Goal: Task Accomplishment & Management: Use online tool/utility

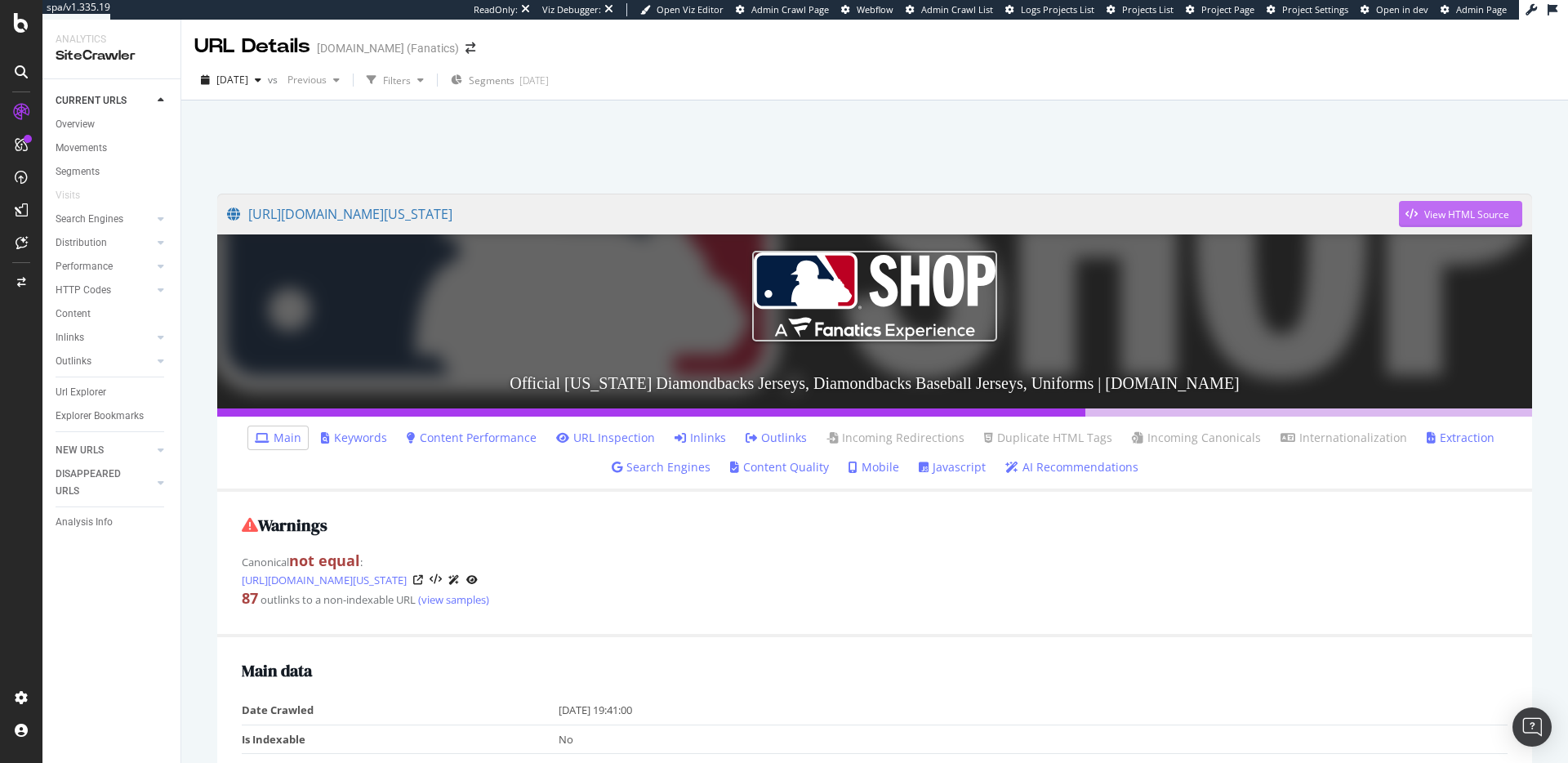
click at [1432, 213] on div "View HTML Source" at bounding box center [1466, 214] width 85 height 14
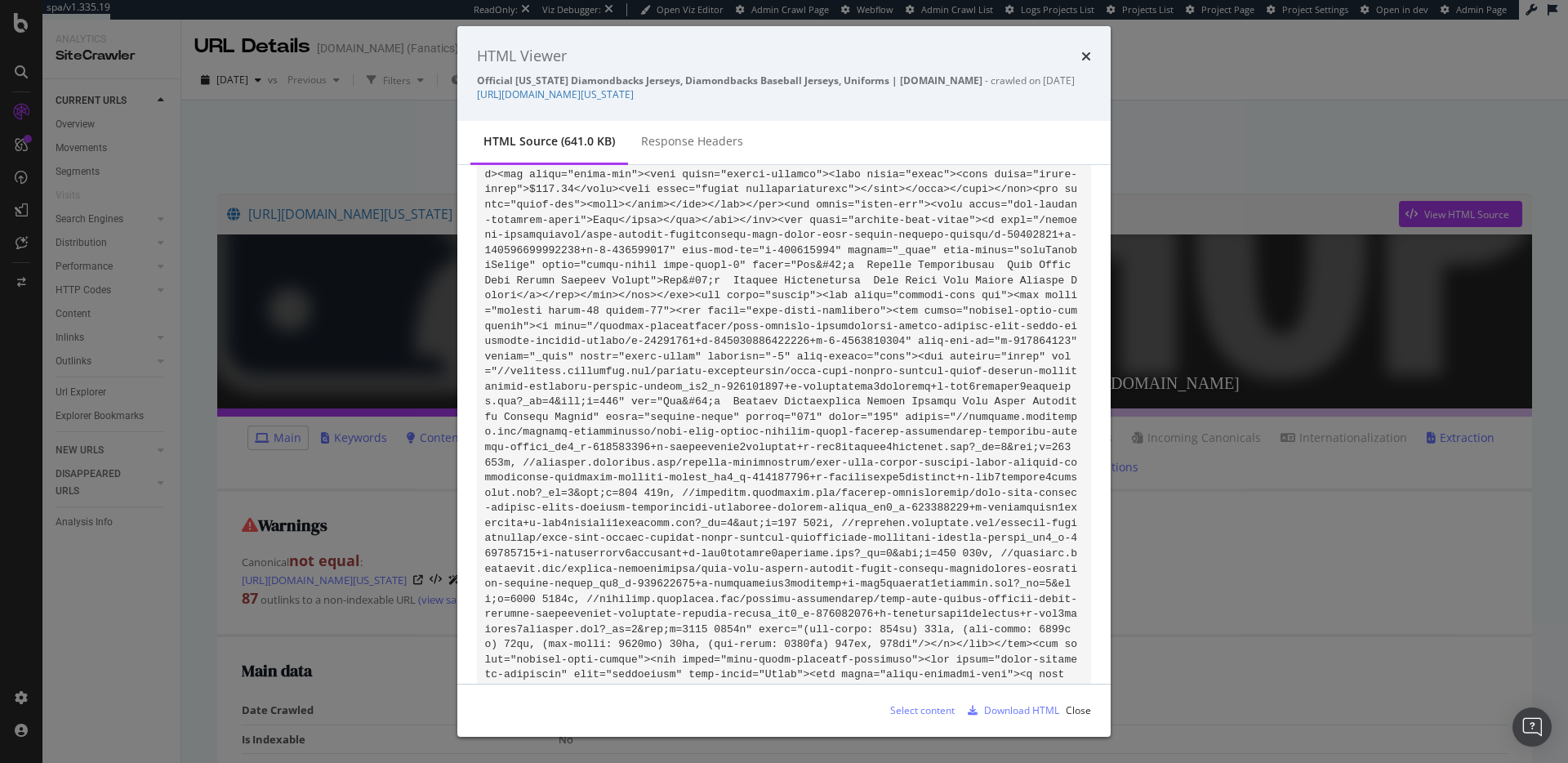
scroll to position [99536, 0]
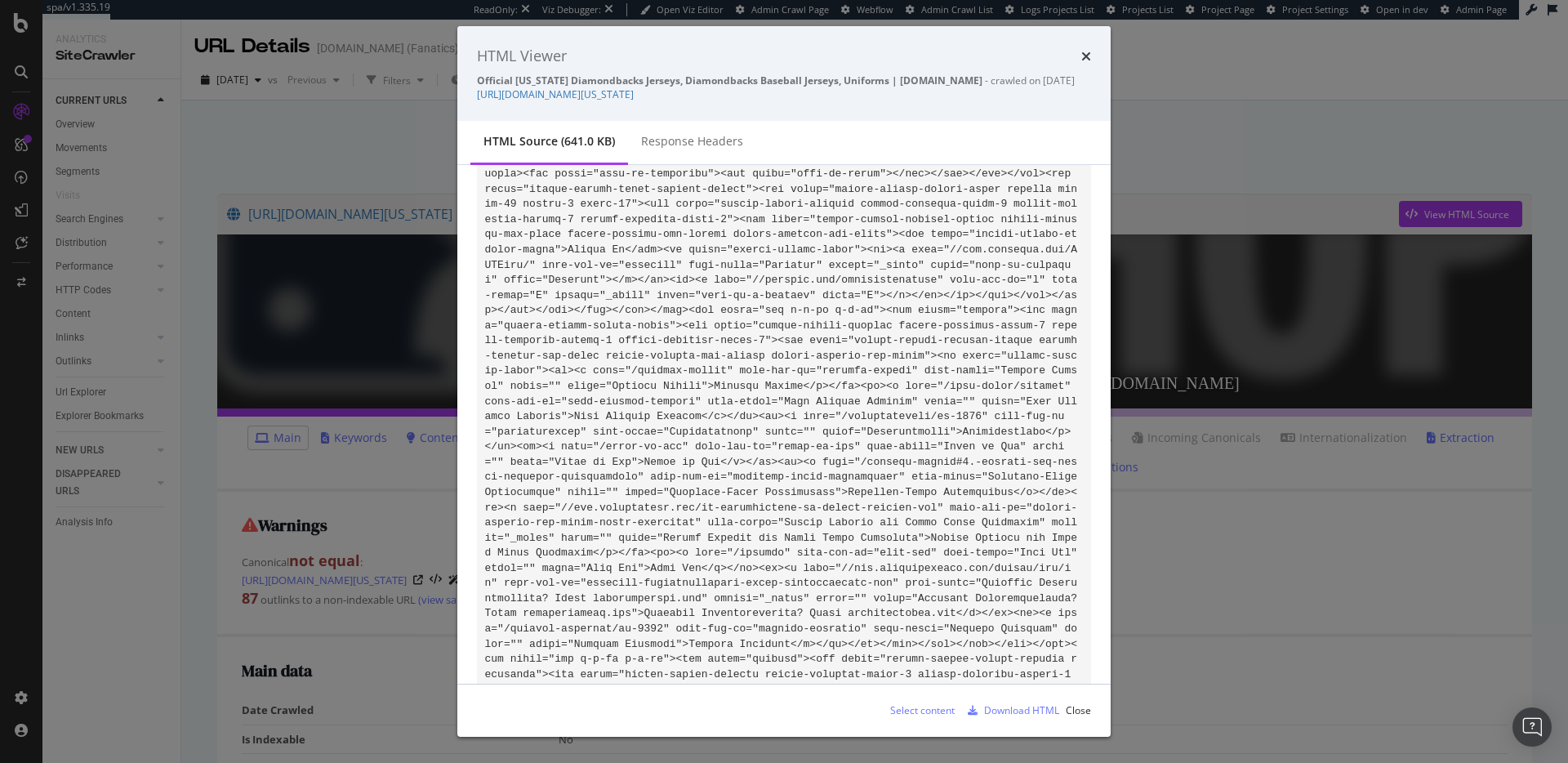
click at [382, 140] on div "HTML Viewer Official Arizona Diamondbacks Jerseys, Diamondbacks Baseball Jersey…" at bounding box center [784, 381] width 1568 height 763
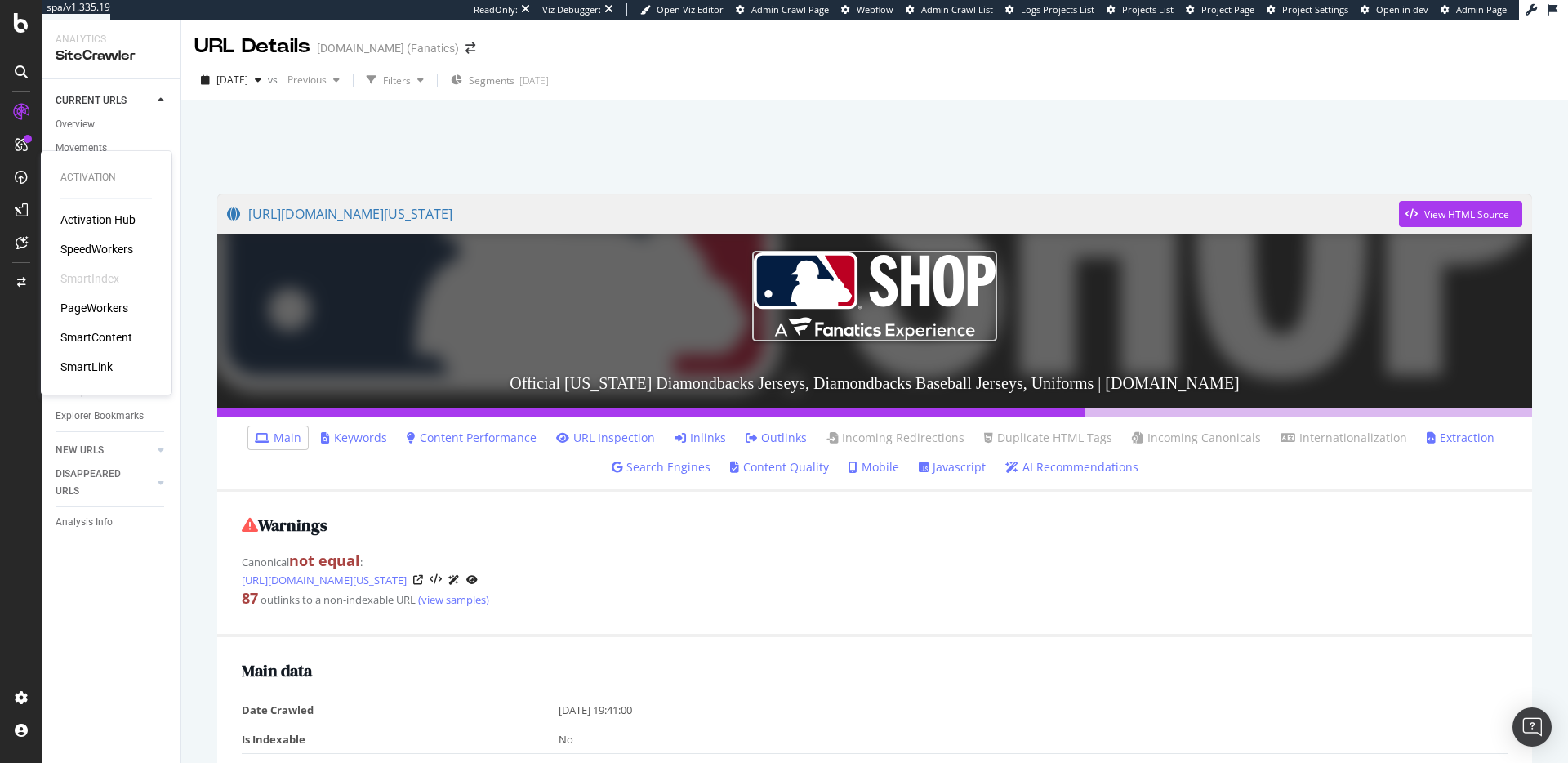
click at [100, 305] on div "PageWorkers" at bounding box center [94, 308] width 68 height 17
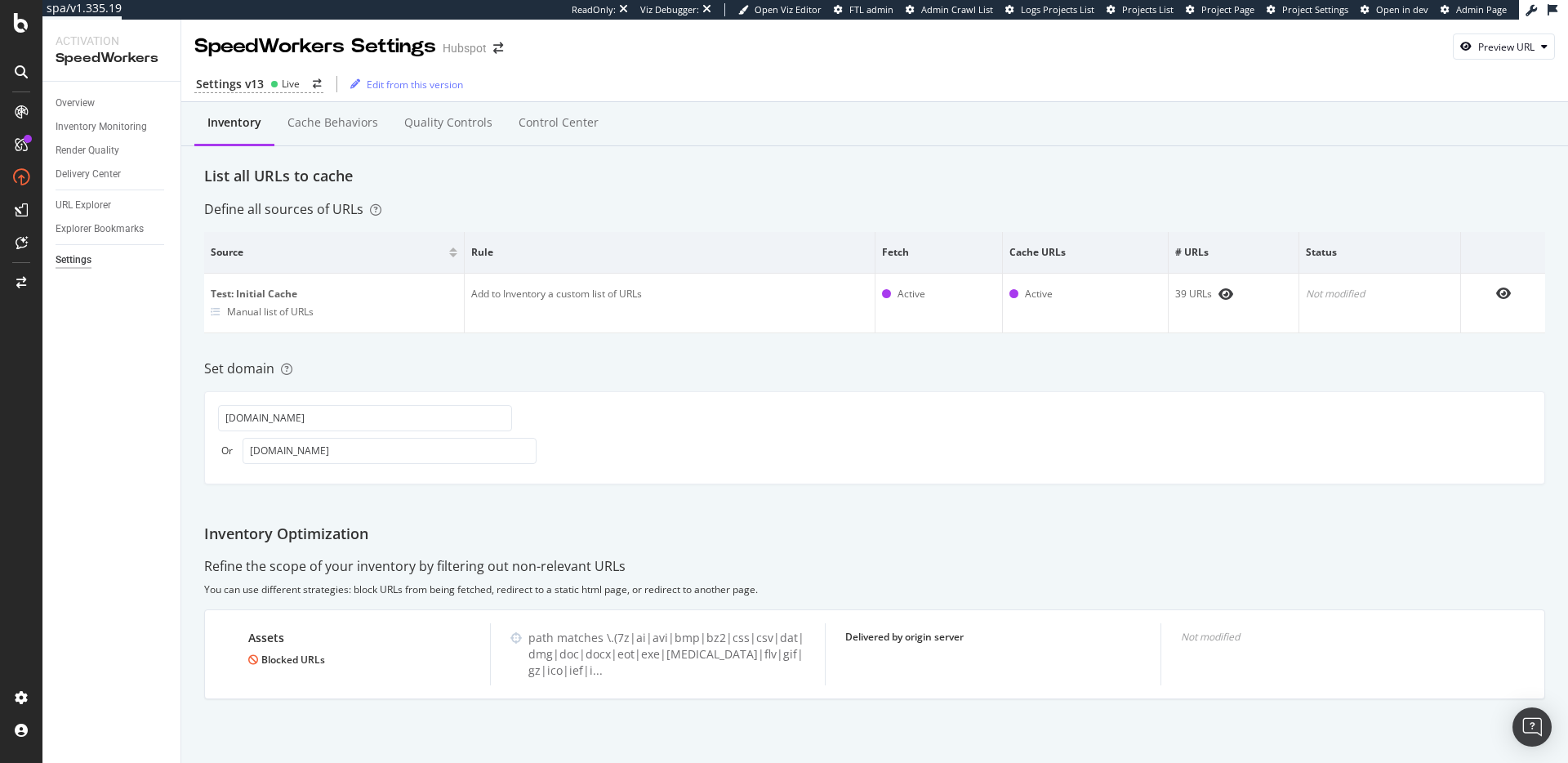
click at [617, 180] on div "List all URLs to cache" at bounding box center [875, 177] width 1341 height 21
click at [650, 204] on div "Define all sources of URLs" at bounding box center [875, 210] width 1341 height 19
click at [250, 79] on div "Settings v13" at bounding box center [230, 84] width 68 height 17
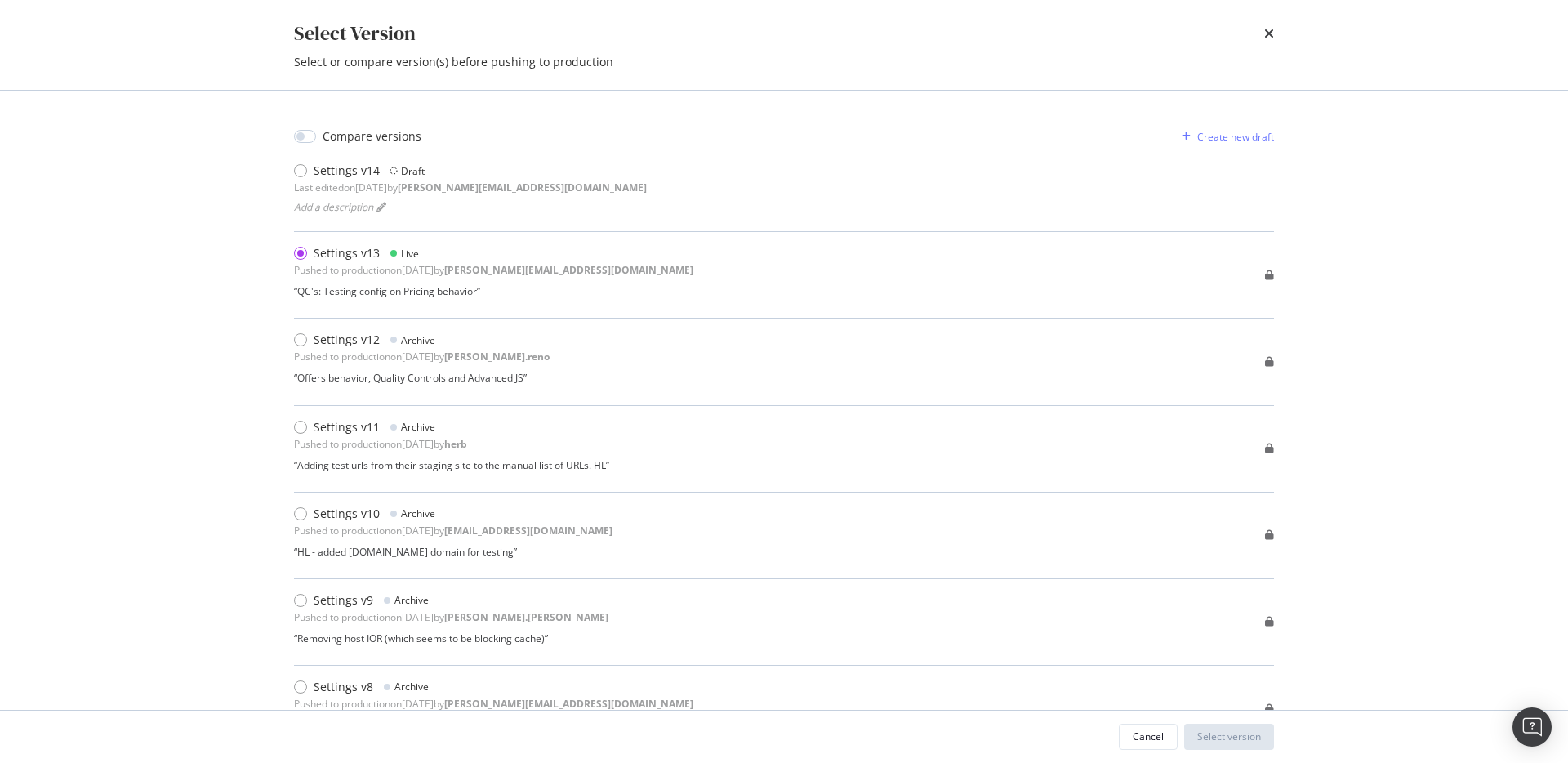
click at [1431, 218] on div "Select Version Select or compare version(s) before pushing to production Compar…" at bounding box center [784, 381] width 1568 height 763
click at [1265, 33] on icon "times" at bounding box center [1268, 33] width 10 height 13
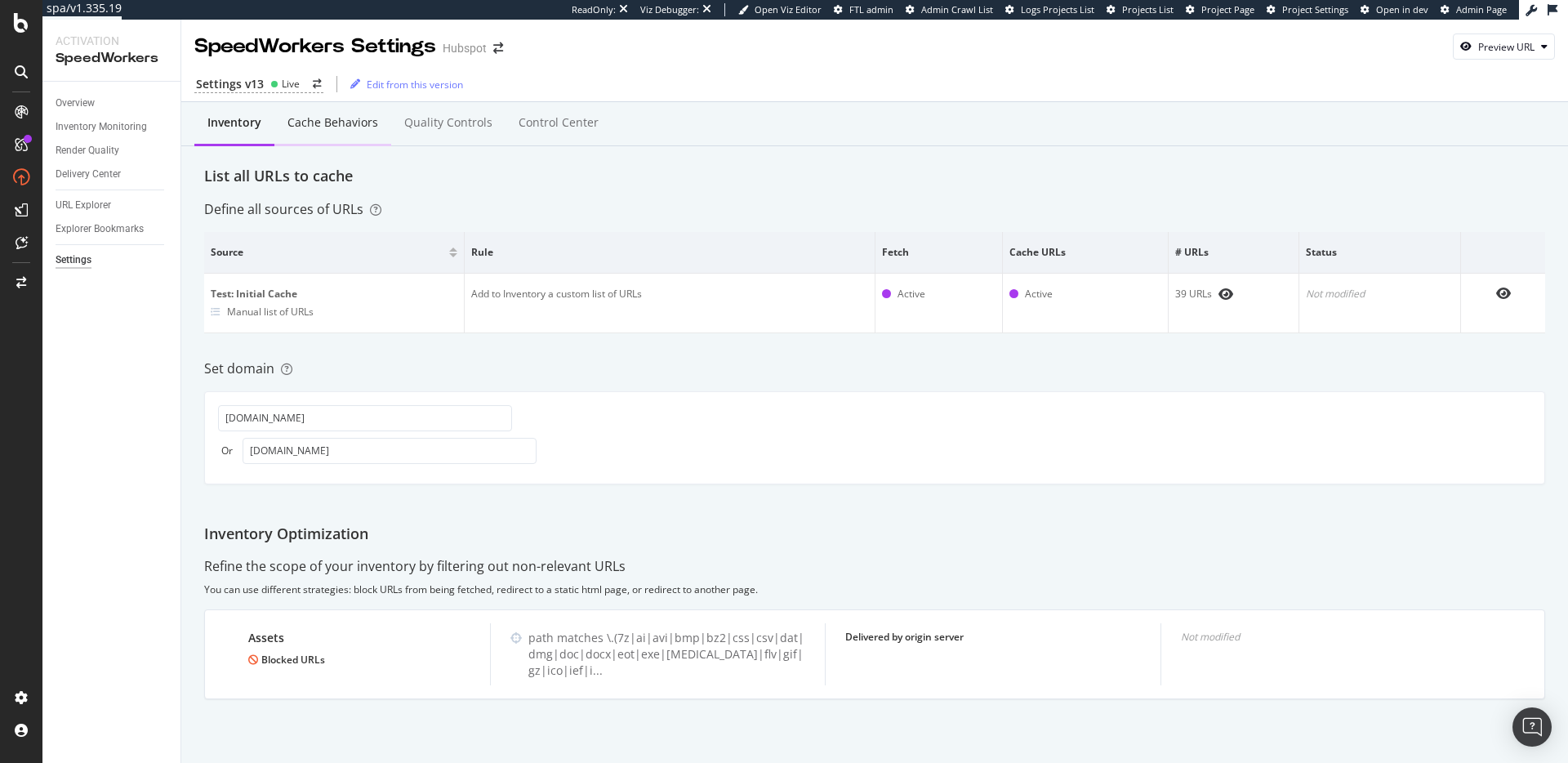
click at [339, 132] on div "Cache behaviors" at bounding box center [332, 124] width 117 height 45
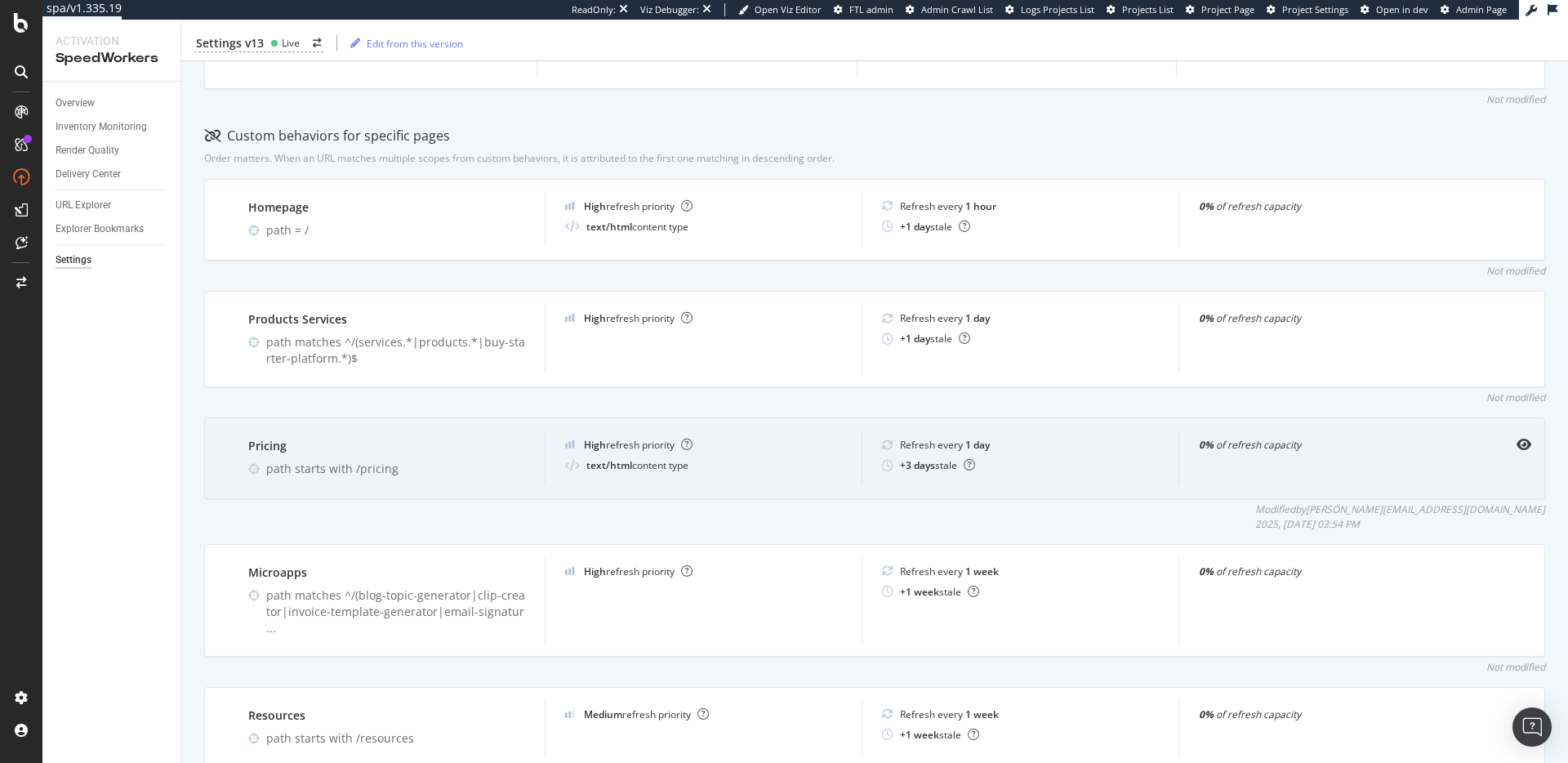
scroll to position [494, 0]
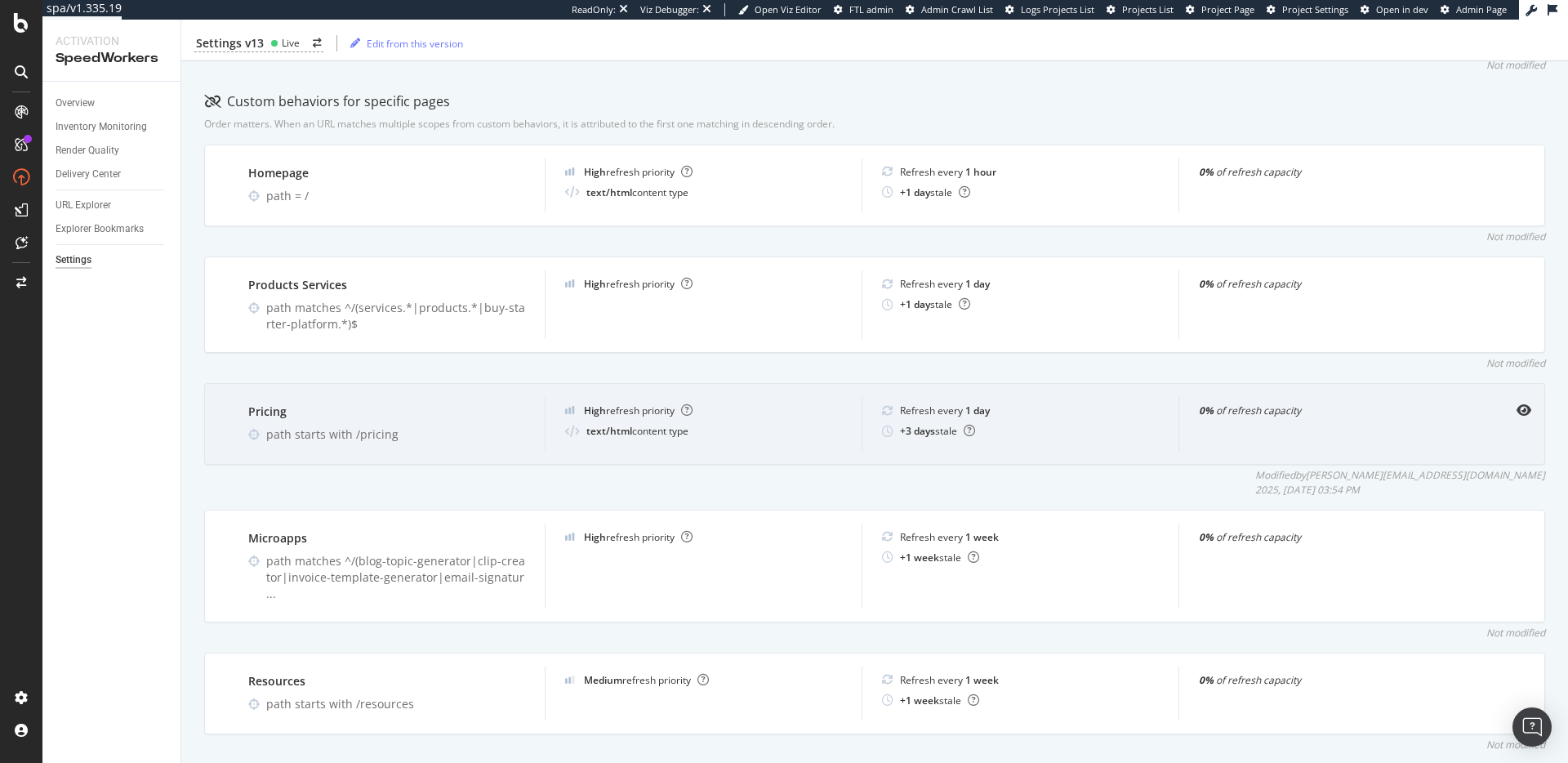
click at [632, 434] on div "text/html content type" at bounding box center [637, 431] width 102 height 14
click at [711, 435] on div "text/html content type" at bounding box center [704, 431] width 277 height 14
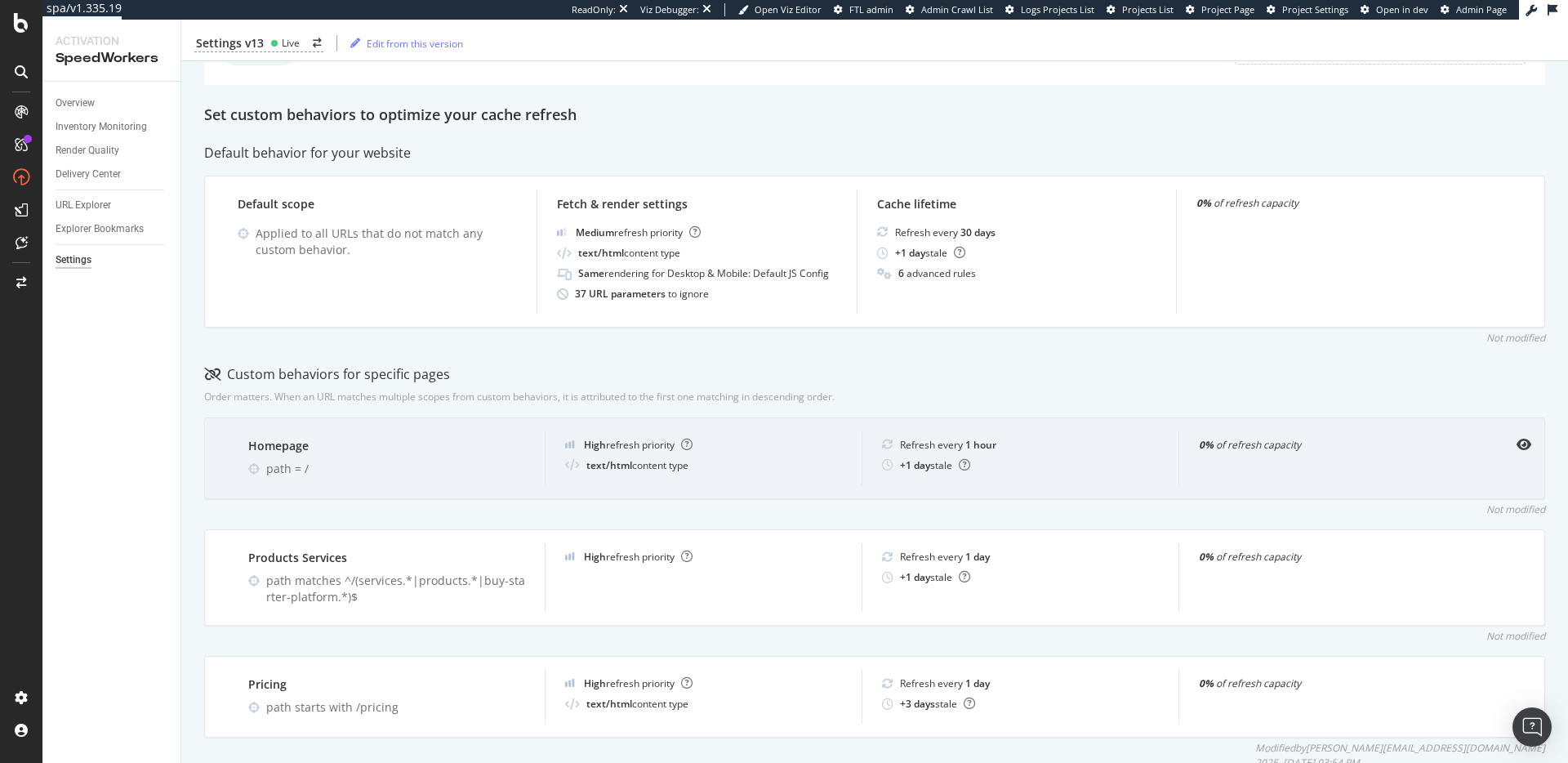
scroll to position [213, 0]
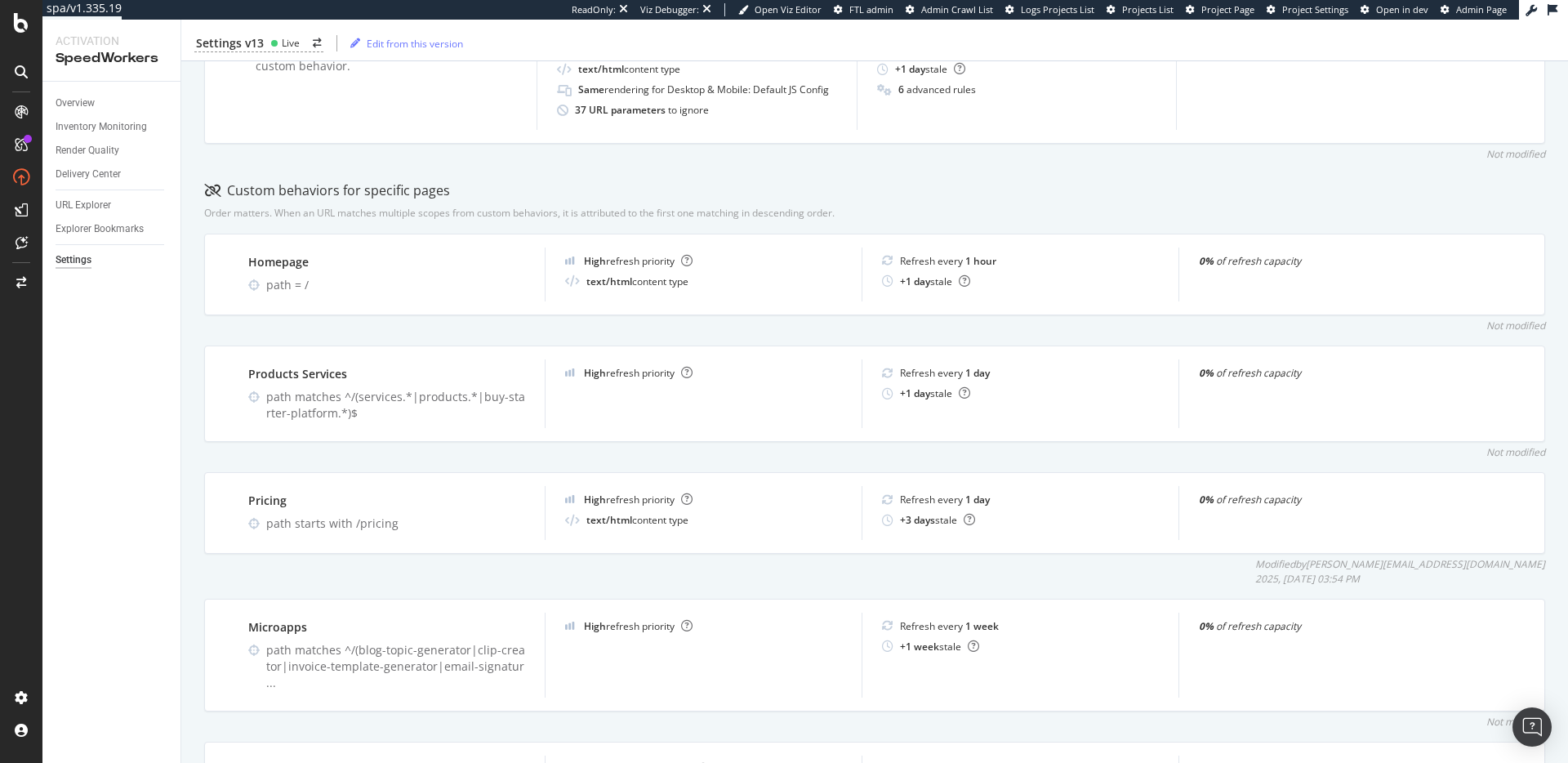
scroll to position [0, 0]
